Goal: Ask a question

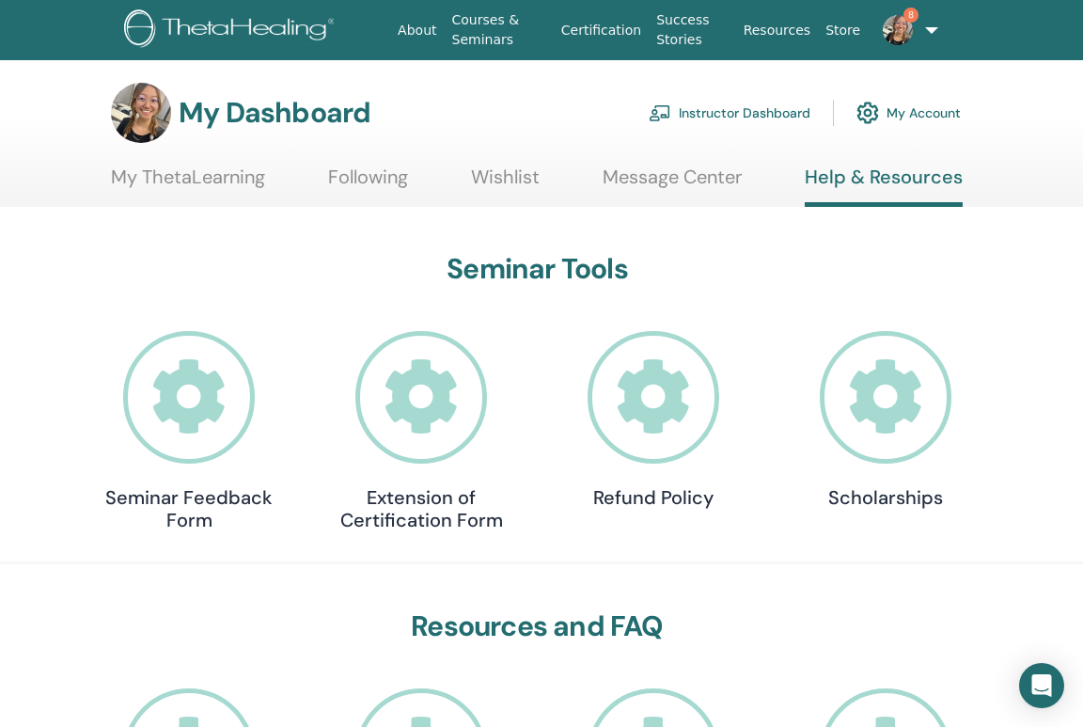
click at [918, 22] on link "8" at bounding box center [896, 30] width 57 height 60
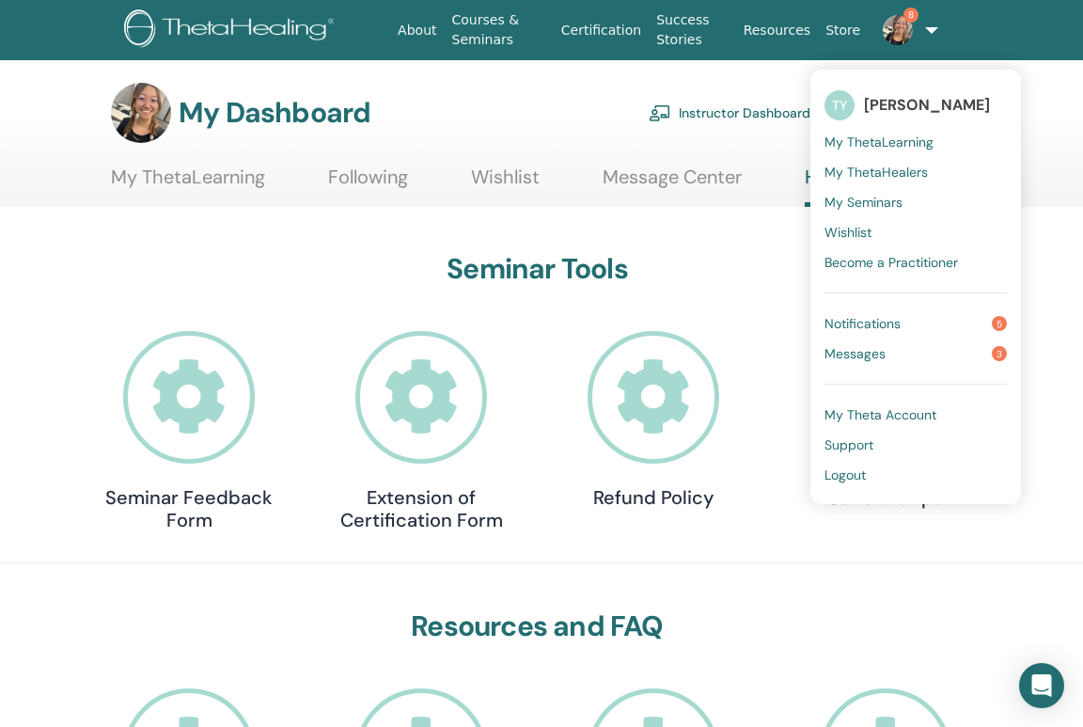
click at [848, 442] on span "Support" at bounding box center [848, 444] width 49 height 17
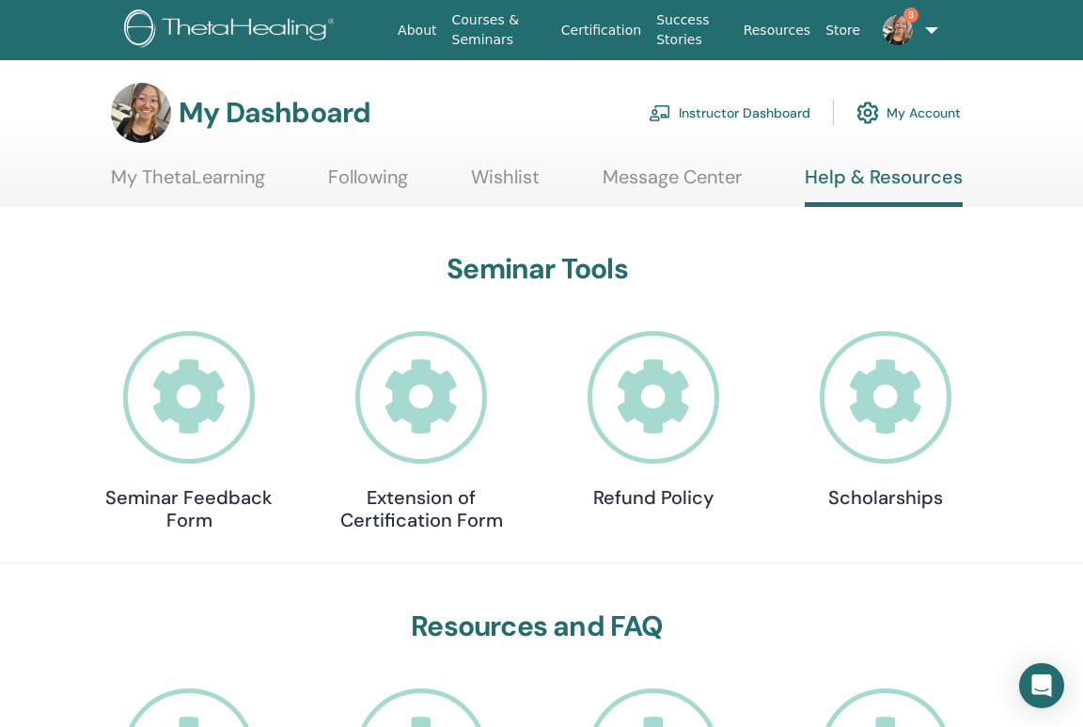
click at [911, 41] on link "8" at bounding box center [896, 30] width 57 height 60
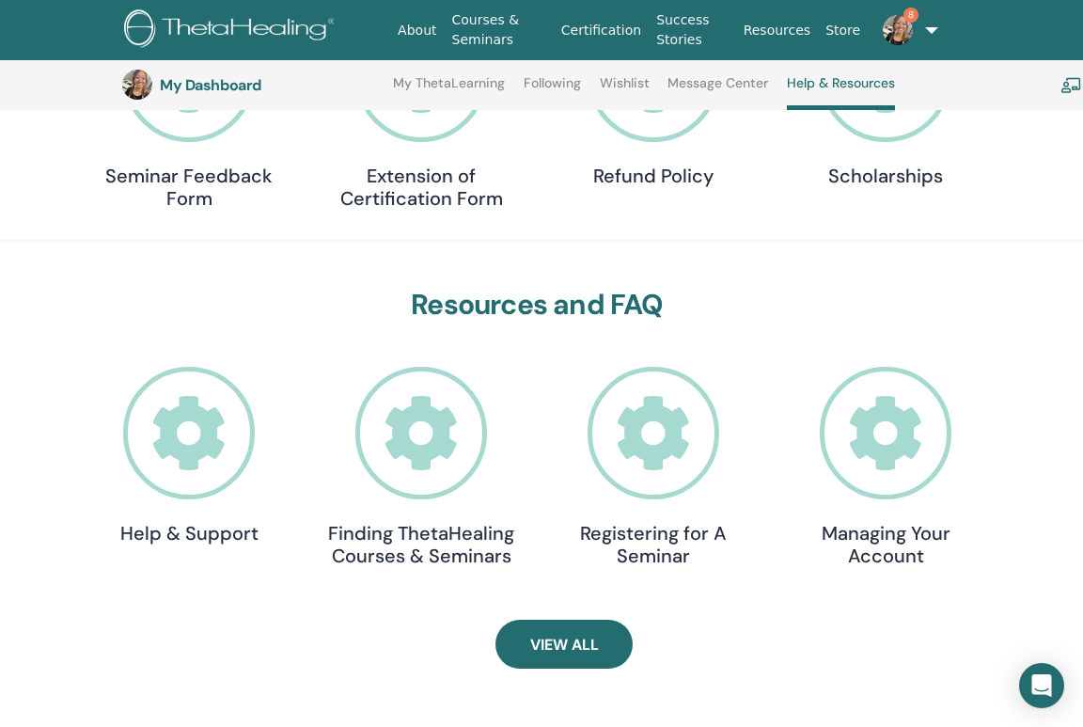
scroll to position [381, 0]
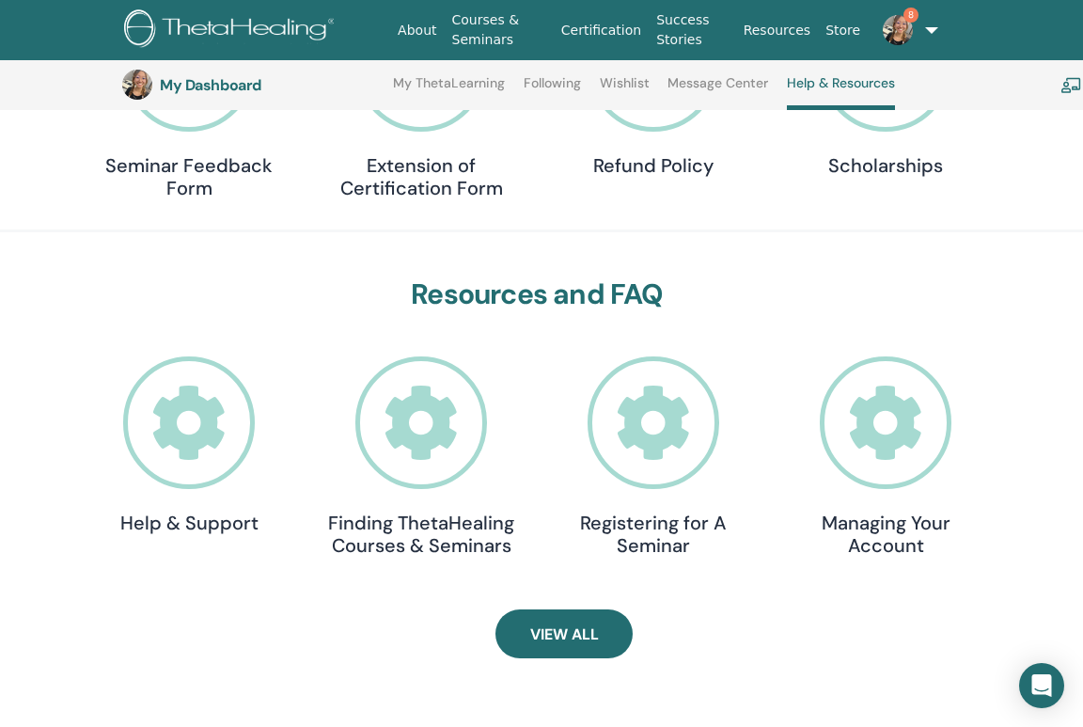
click at [402, 409] on icon at bounding box center [421, 422] width 133 height 133
